Goal: Task Accomplishment & Management: Manage account settings

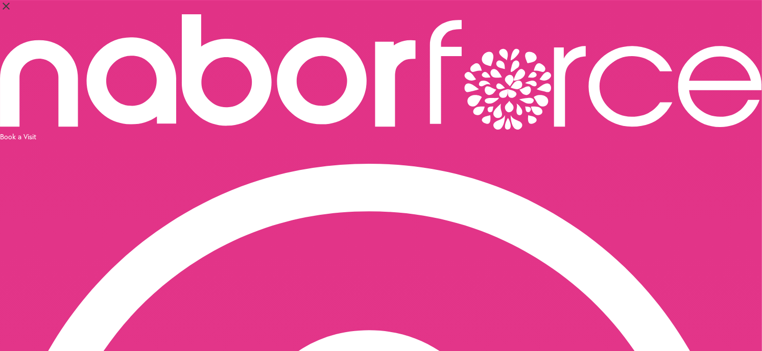
select select "*"
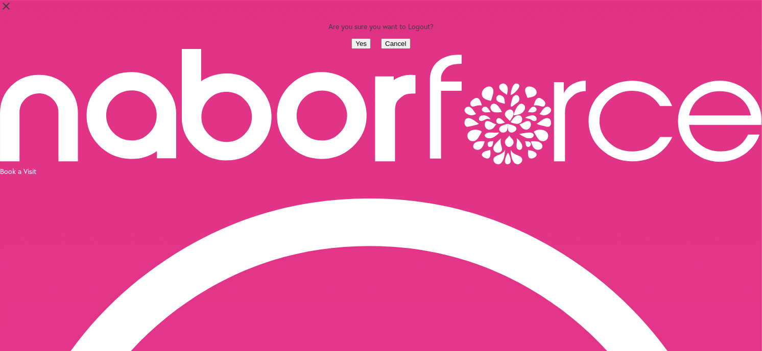
click at [351, 49] on button "Yes" at bounding box center [360, 43] width 19 height 11
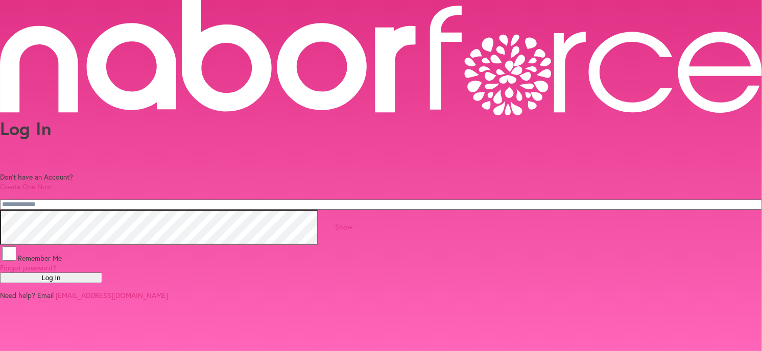
type input "**********"
